Goal: Information Seeking & Learning: Understand process/instructions

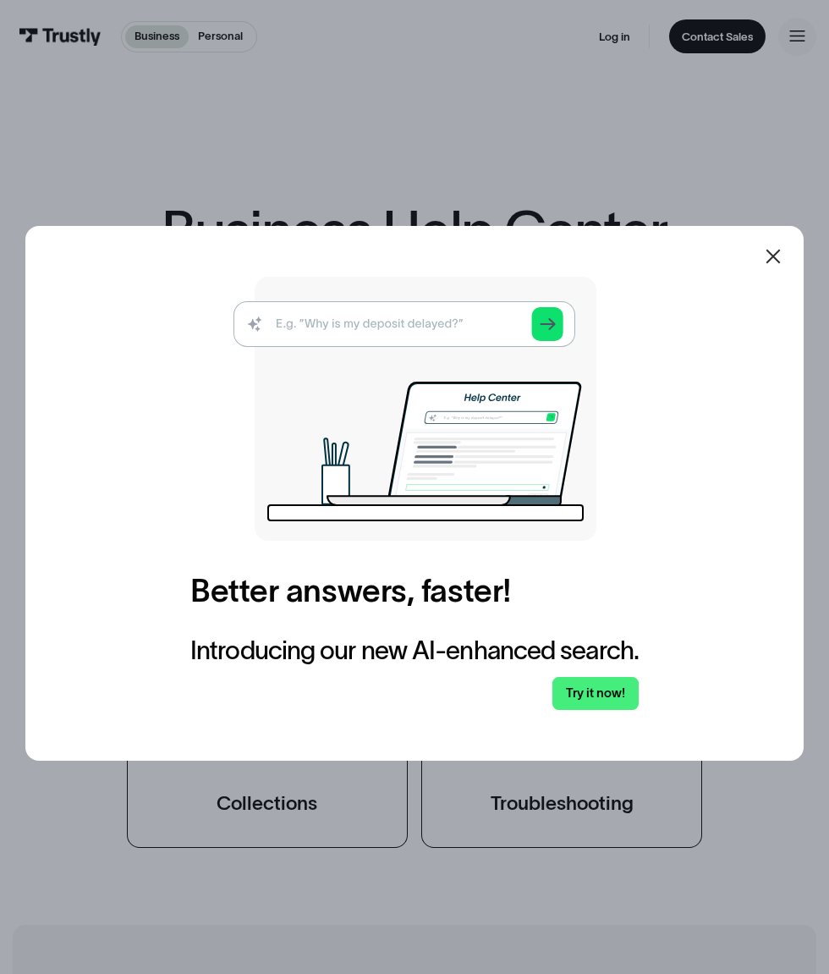
click at [563, 711] on link "Try it now!" at bounding box center [595, 694] width 86 height 34
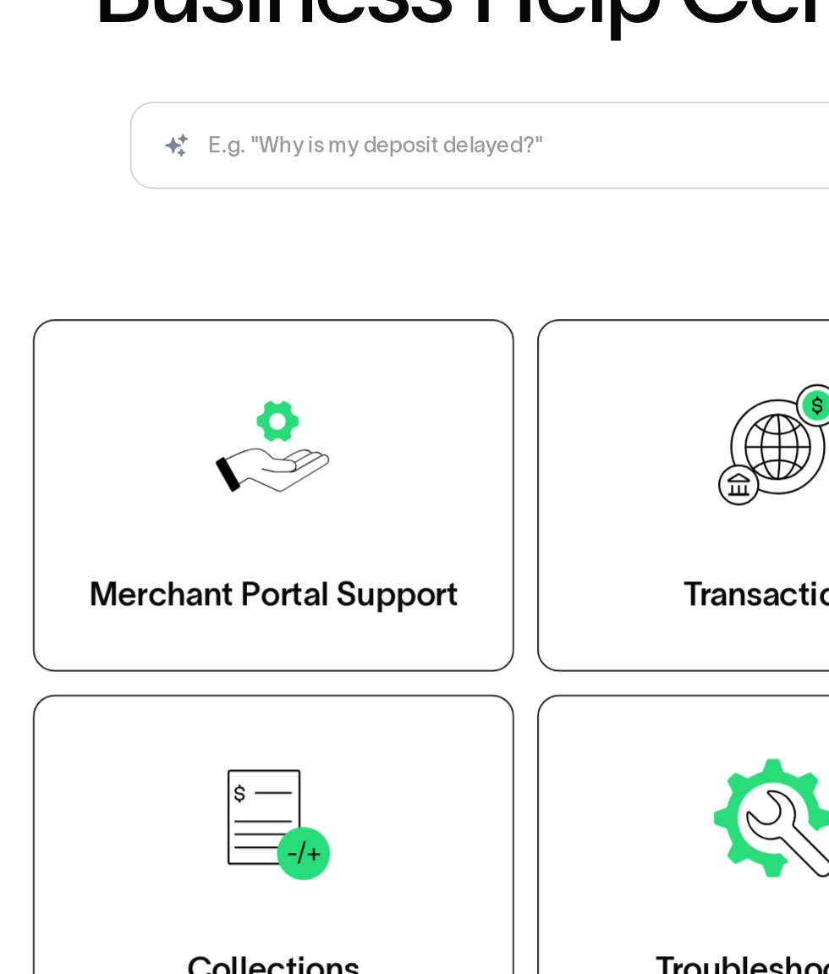
click at [317, 593] on link "Merchant Portal Support" at bounding box center [267, 527] width 281 height 206
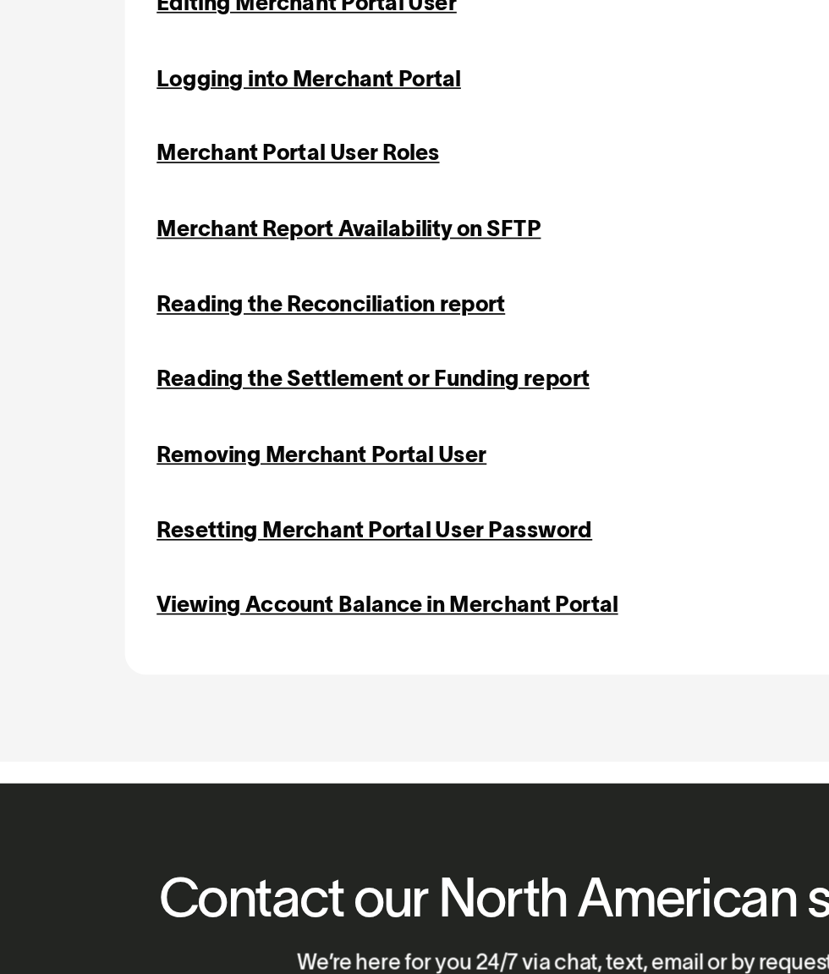
scroll to position [330, 0]
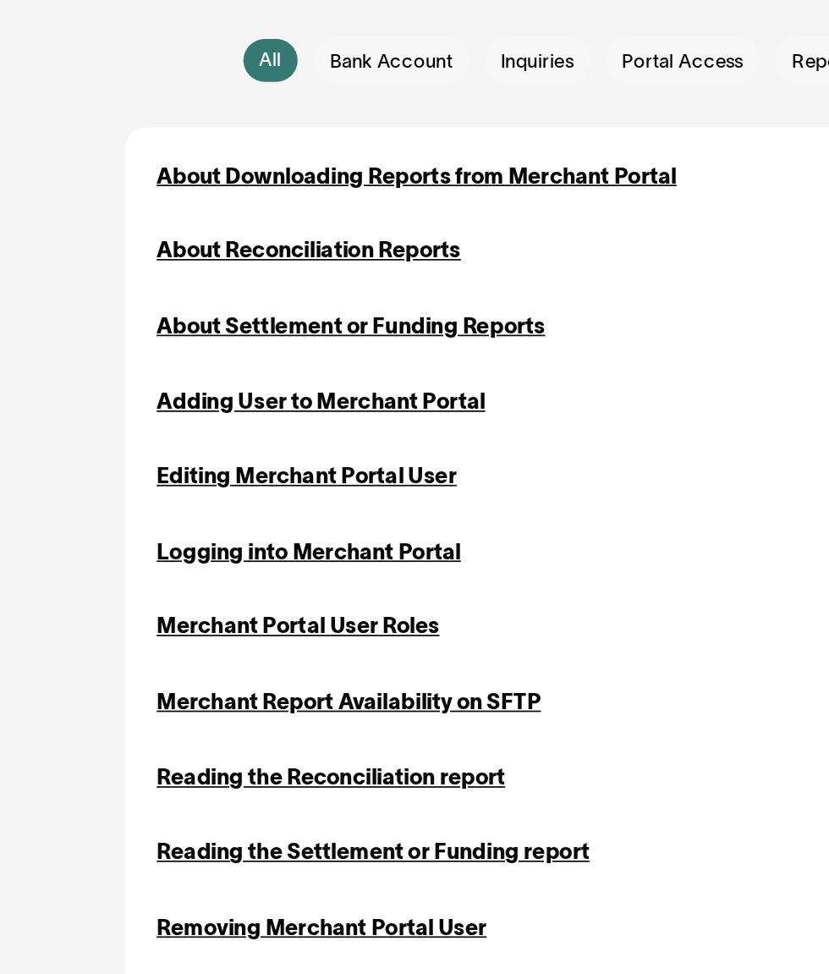
click at [266, 390] on div "Editing Merchant Portal User" at bounding box center [220, 396] width 178 height 19
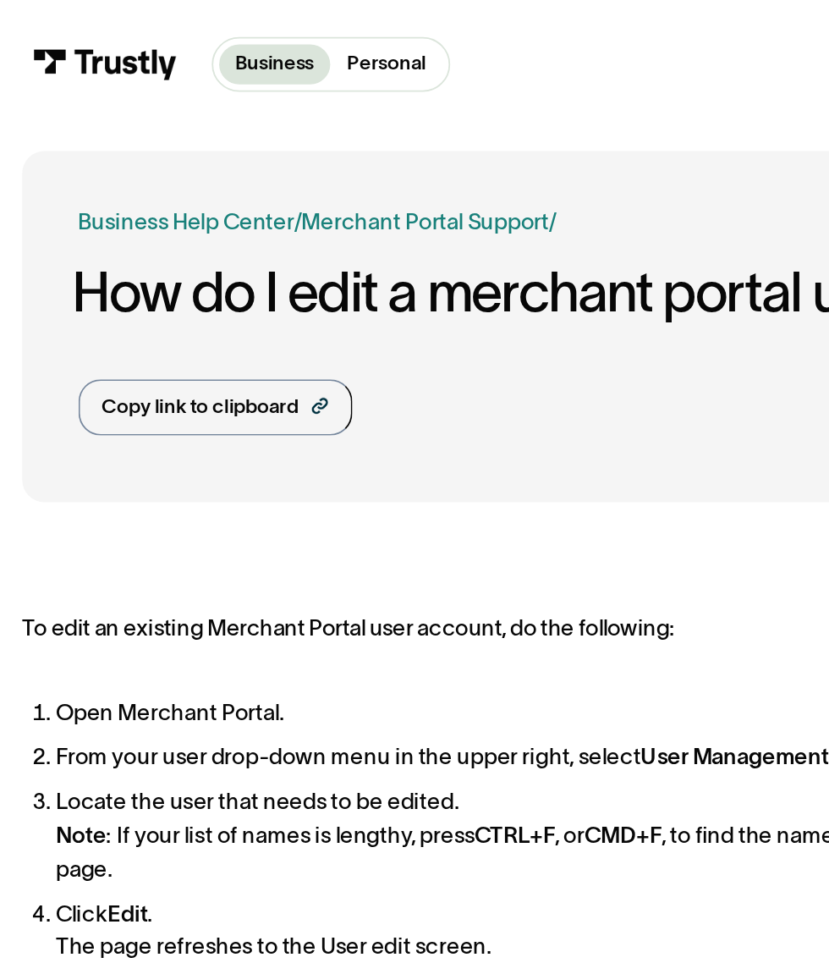
click at [140, 225] on div "Copy link to clipboard" at bounding box center [114, 232] width 113 height 17
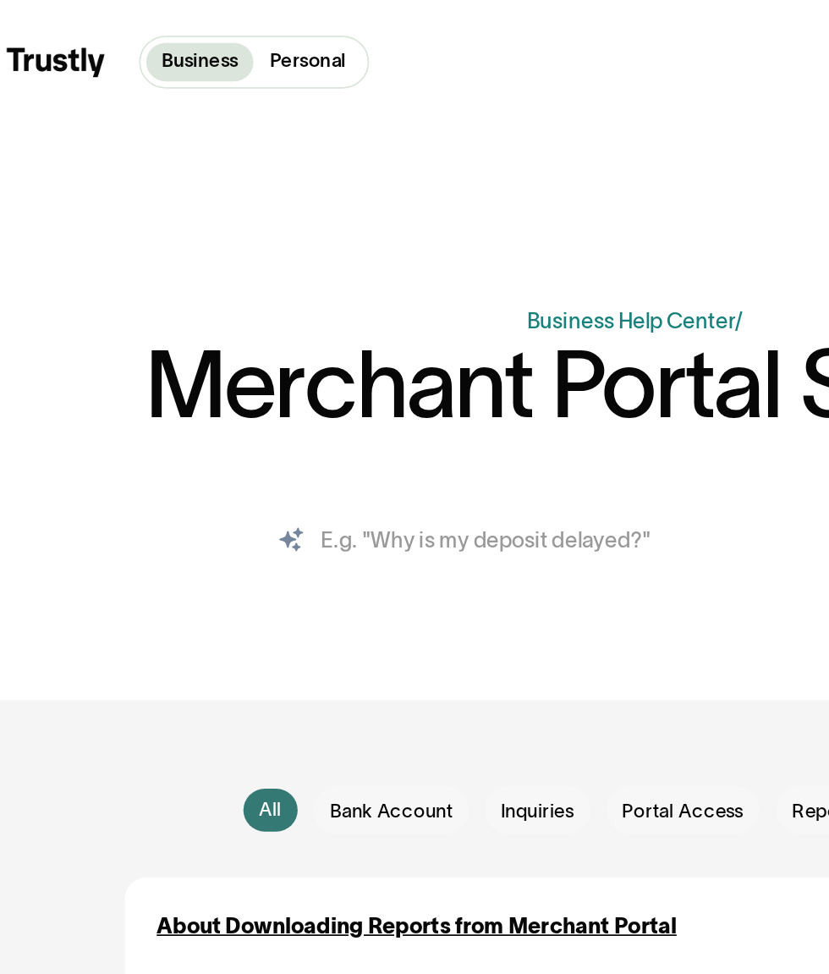
paste input "[URL][DOMAIN_NAME]"
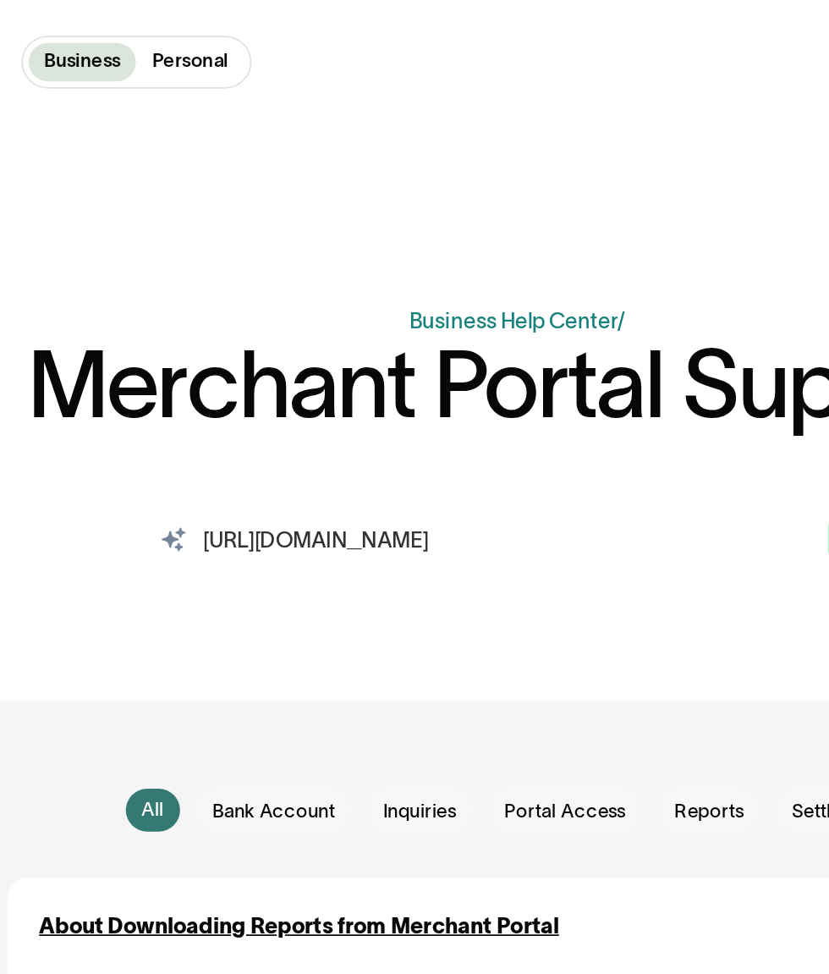
scroll to position [0, 41]
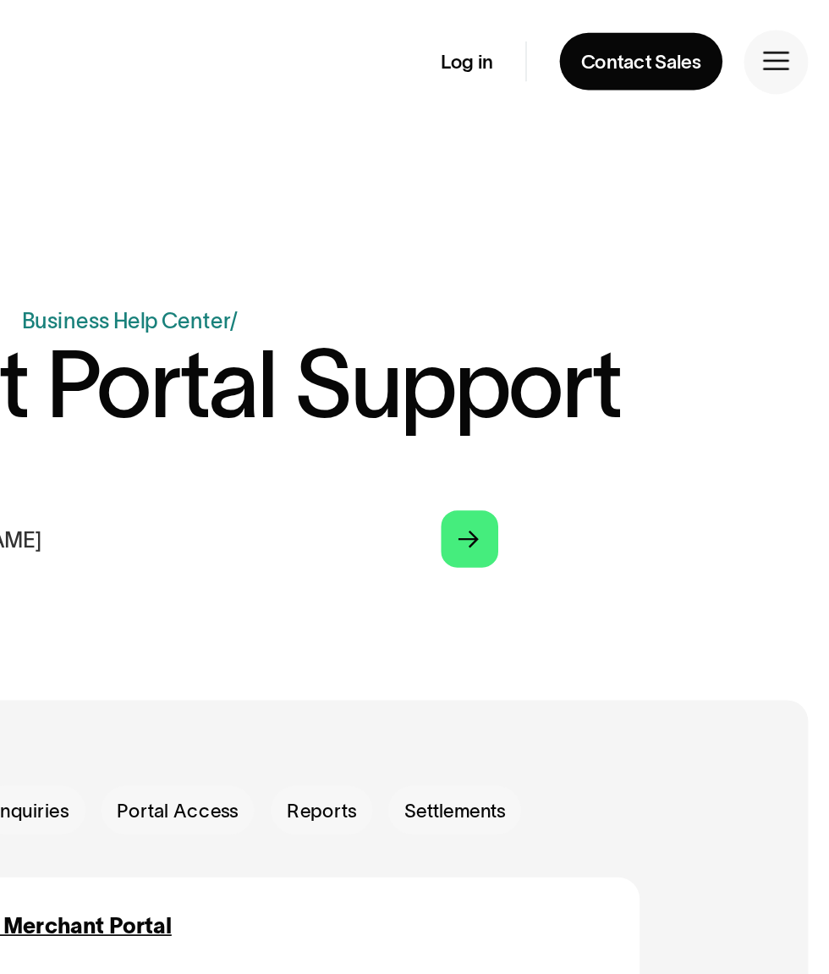
click at [640, 325] on input "[URL][DOMAIN_NAME]" at bounding box center [414, 319] width 461 height 51
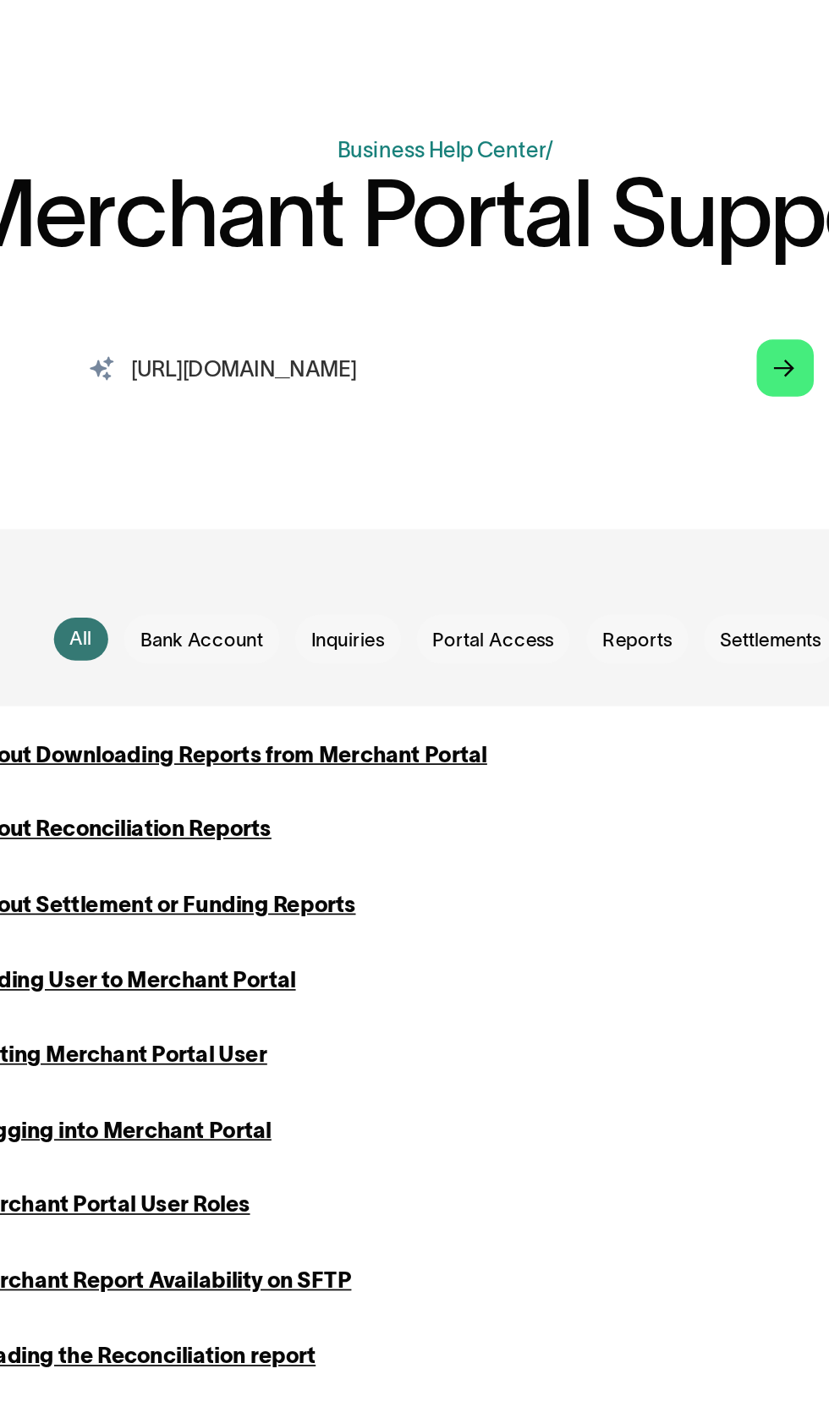
type input "[URL][DOMAIN_NAME]"
click at [628, 318] on link "Arrow Right" at bounding box center [616, 319] width 34 height 34
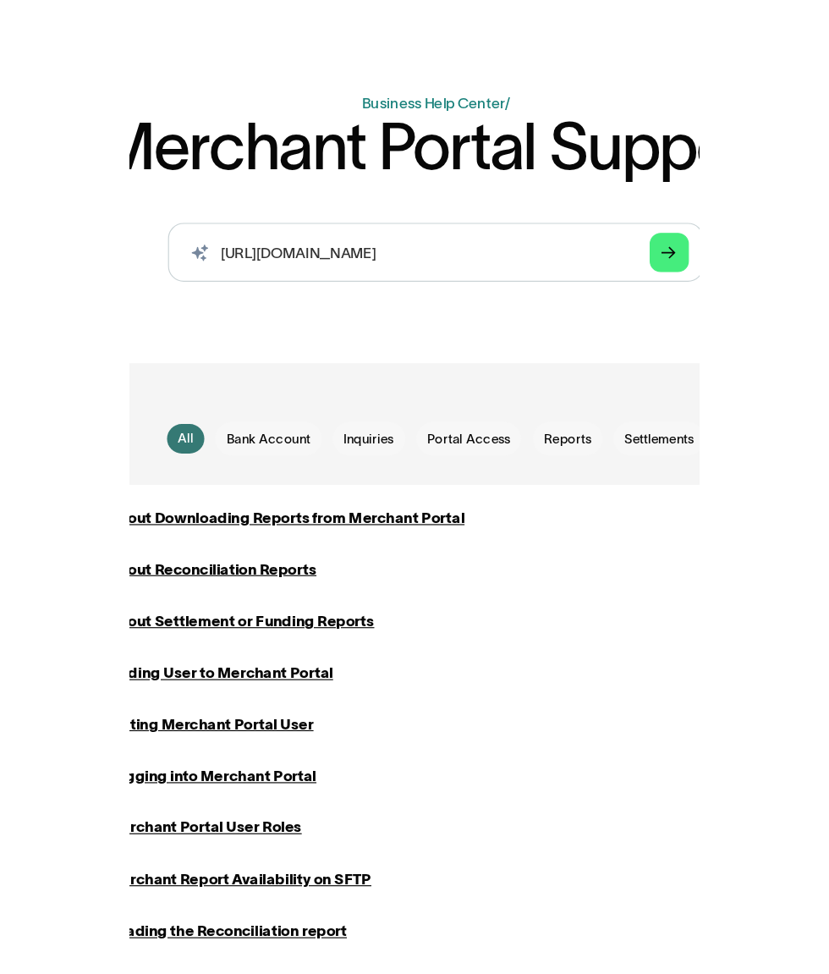
scroll to position [0, 0]
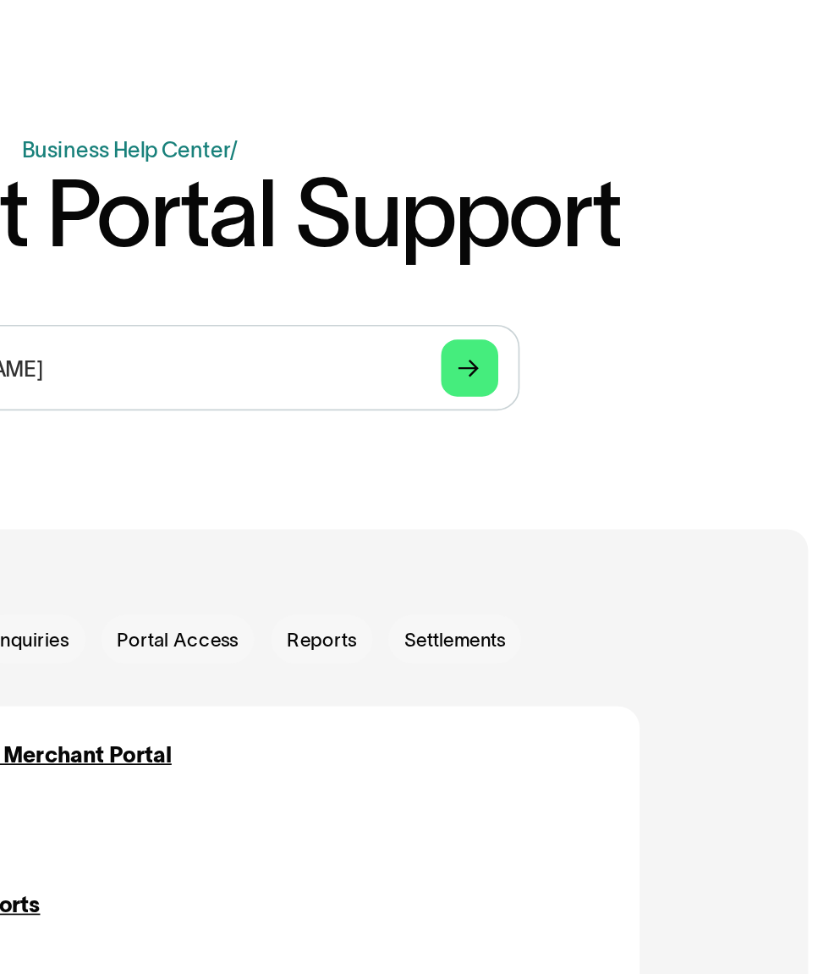
click at [629, 318] on link "Arrow Right" at bounding box center [616, 319] width 34 height 34
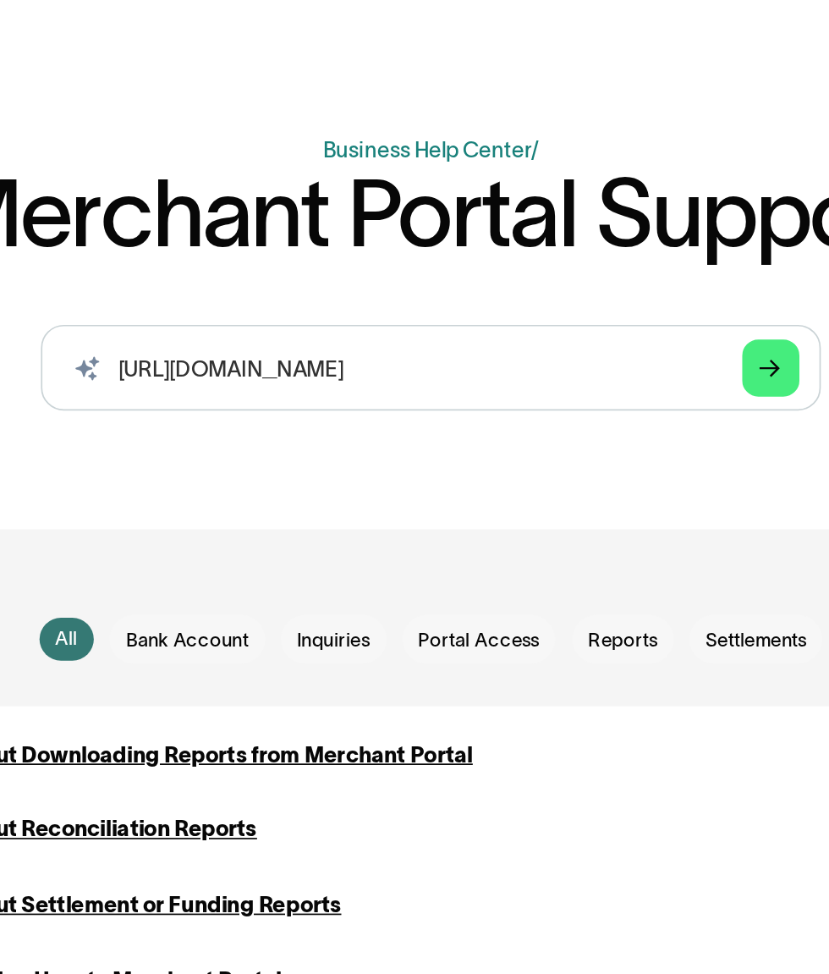
click at [580, 473] on span "Settlements" at bounding box center [608, 481] width 60 height 16
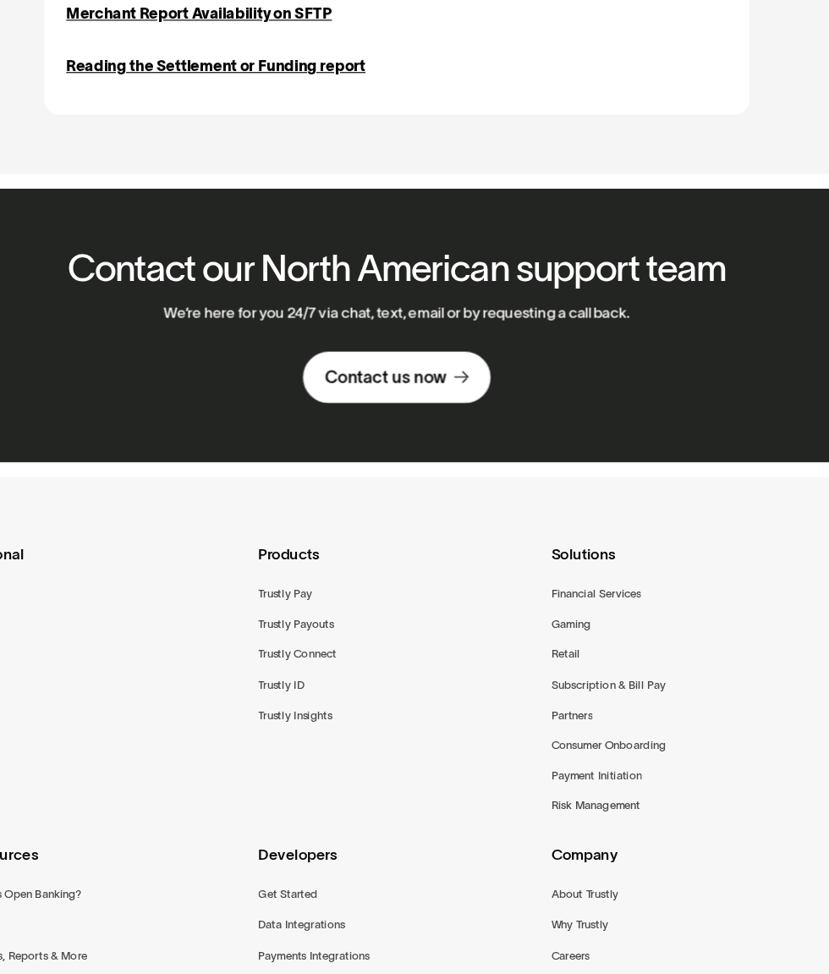
scroll to position [447, 0]
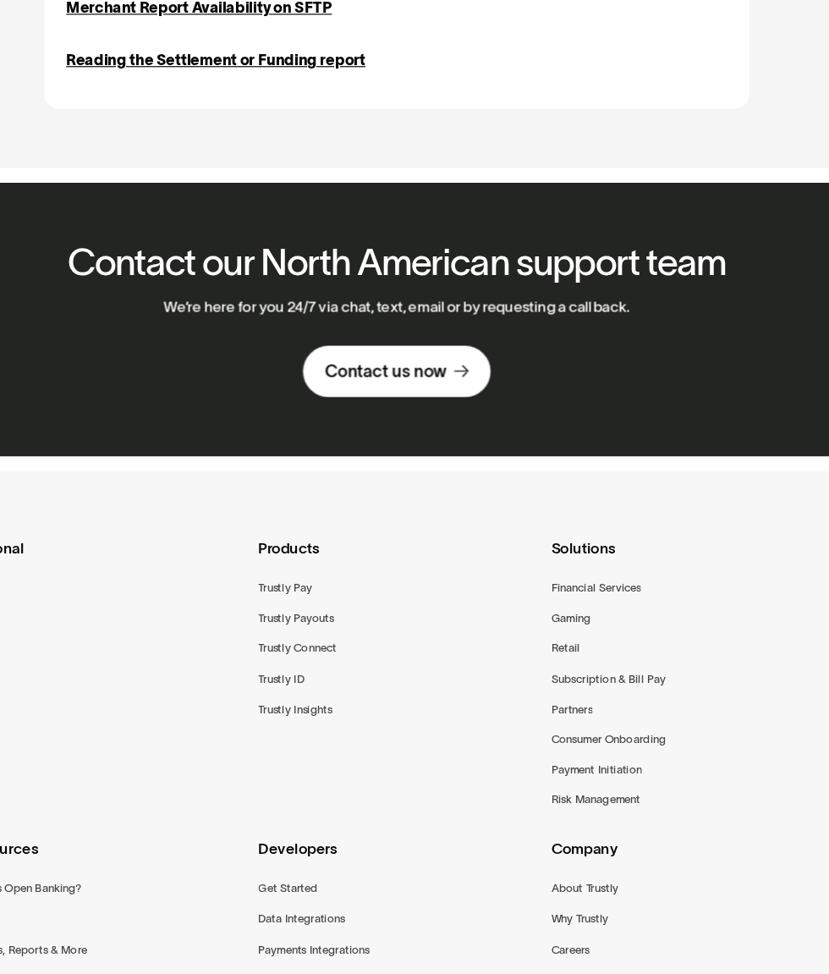
click at [318, 686] on div "Trustly Connect" at bounding box center [329, 694] width 67 height 16
